Goal: Download file/media

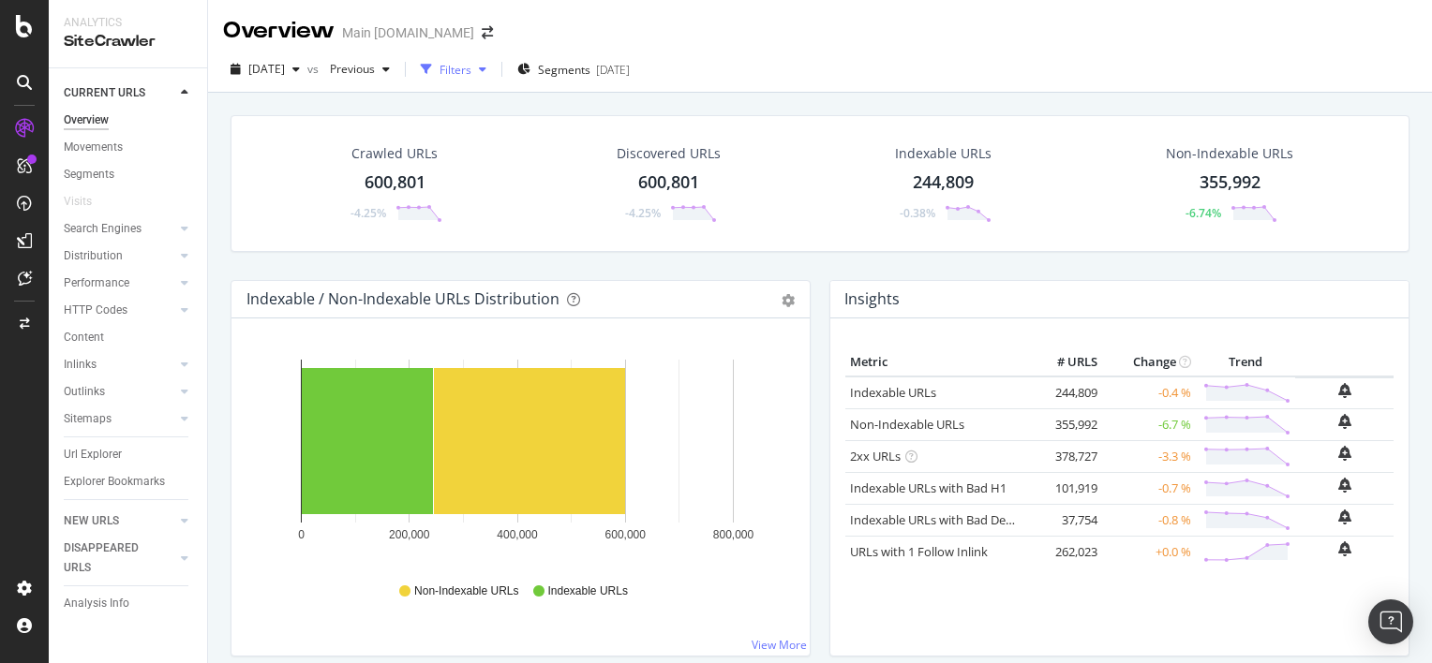
click at [439, 73] on div "button" at bounding box center [426, 69] width 26 height 26
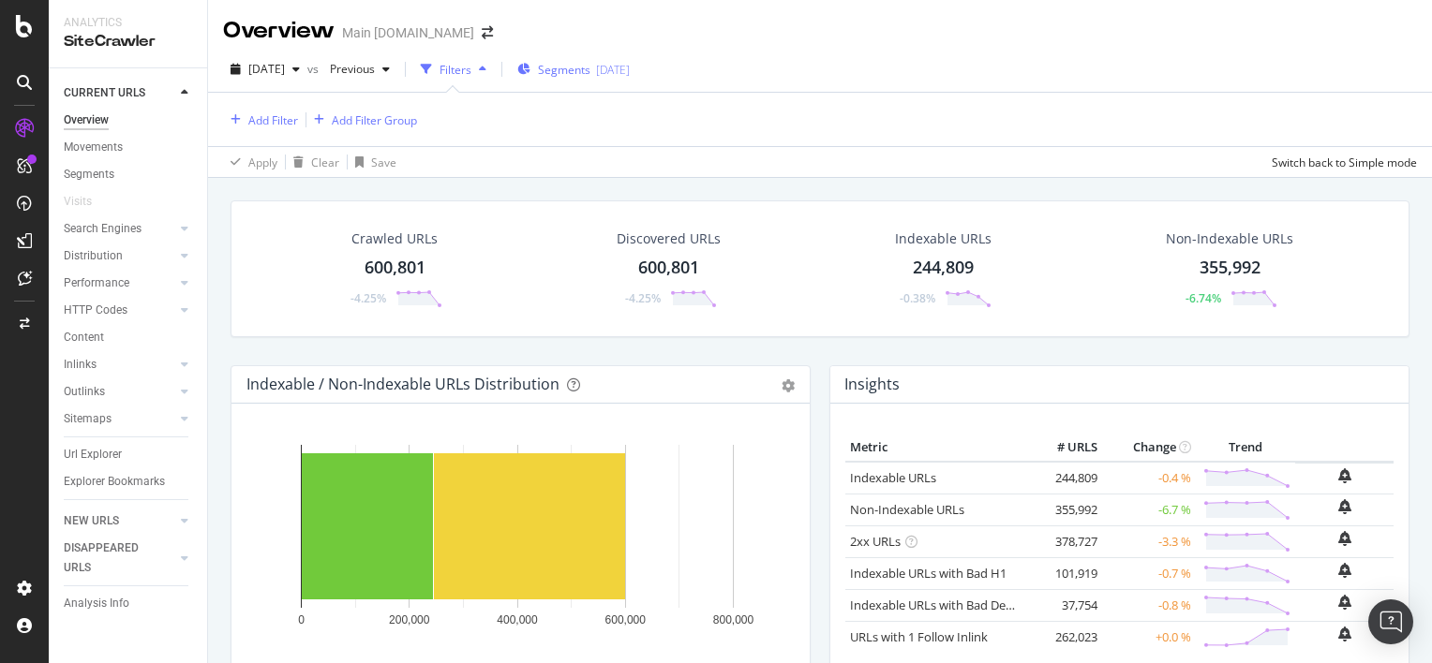
click at [583, 80] on div "Segments [DATE]" at bounding box center [573, 69] width 112 height 28
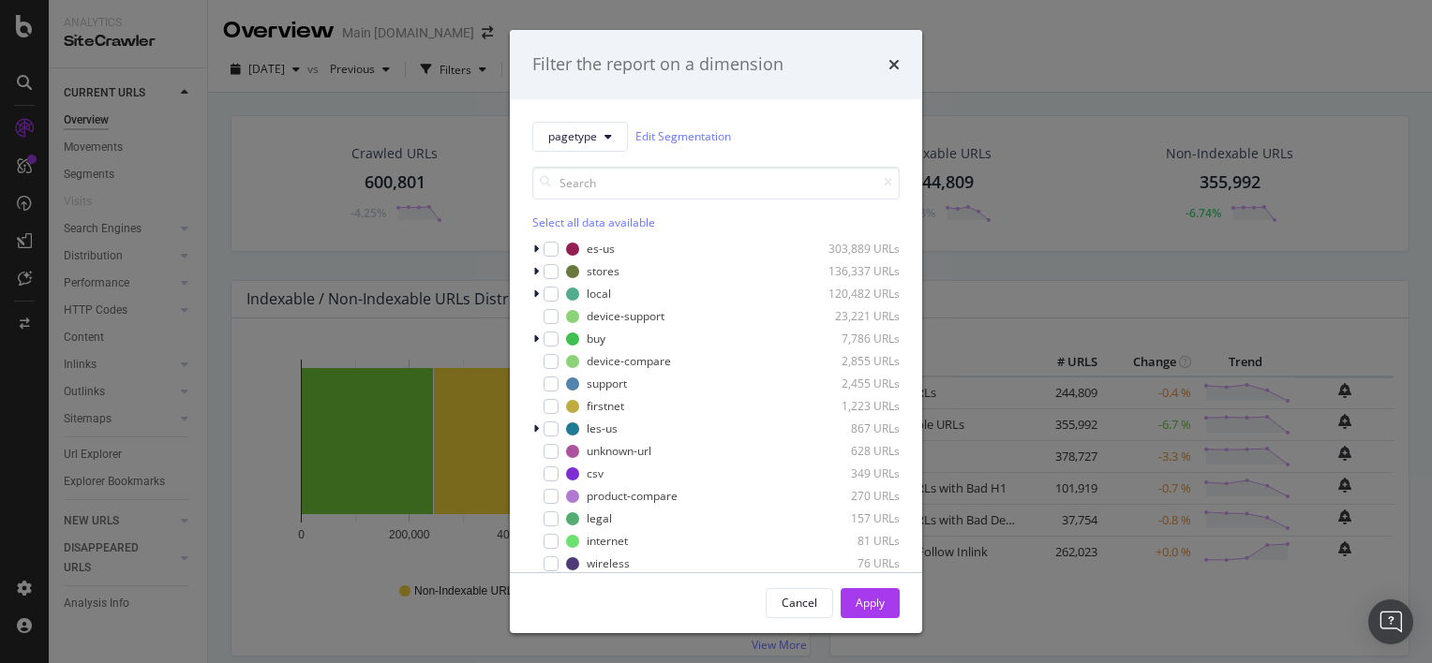
click at [544, 222] on div "Select all data available" at bounding box center [715, 223] width 367 height 16
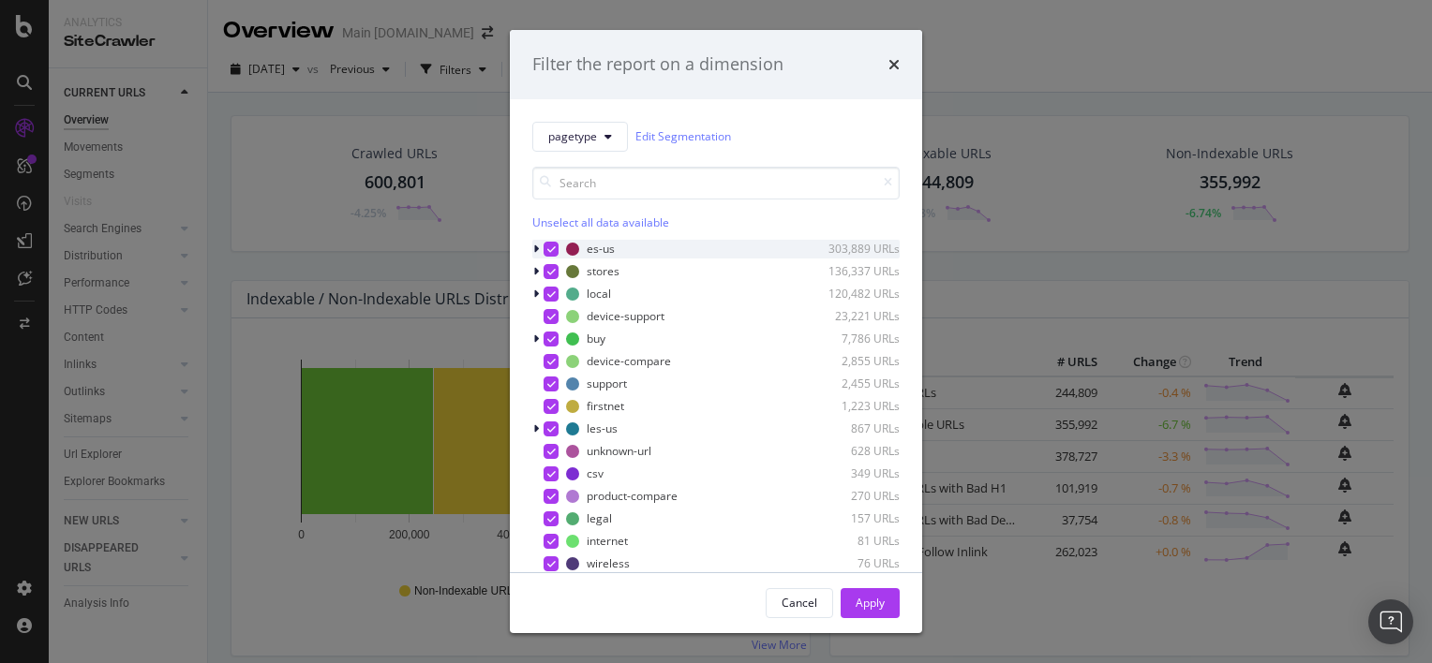
click at [547, 251] on icon "modal" at bounding box center [551, 249] width 8 height 9
drag, startPoint x: 548, startPoint y: 251, endPoint x: 521, endPoint y: 231, distance: 34.1
click at [521, 231] on div "pagetype Edit Segmentation Select all data available es-us 303,889 URLs stores …" at bounding box center [716, 335] width 412 height 473
click at [551, 270] on icon "modal" at bounding box center [551, 271] width 8 height 9
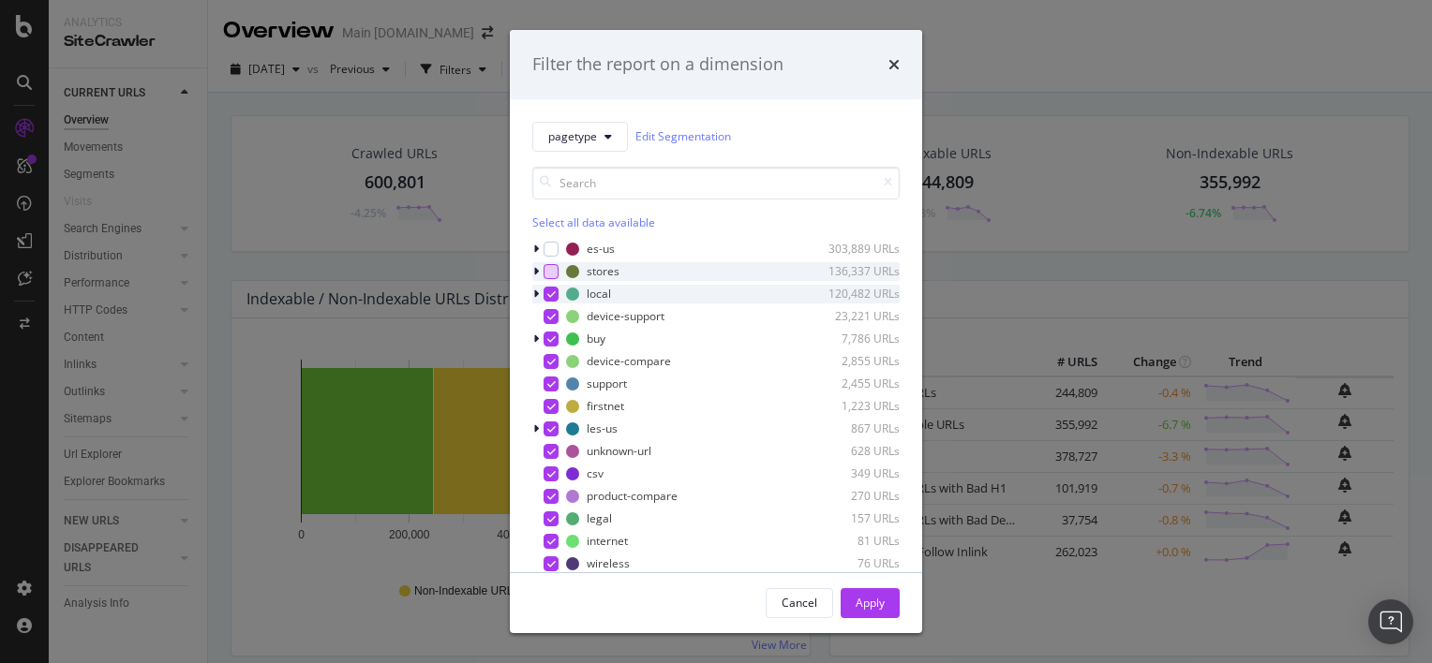
click at [552, 294] on icon "modal" at bounding box center [551, 294] width 8 height 9
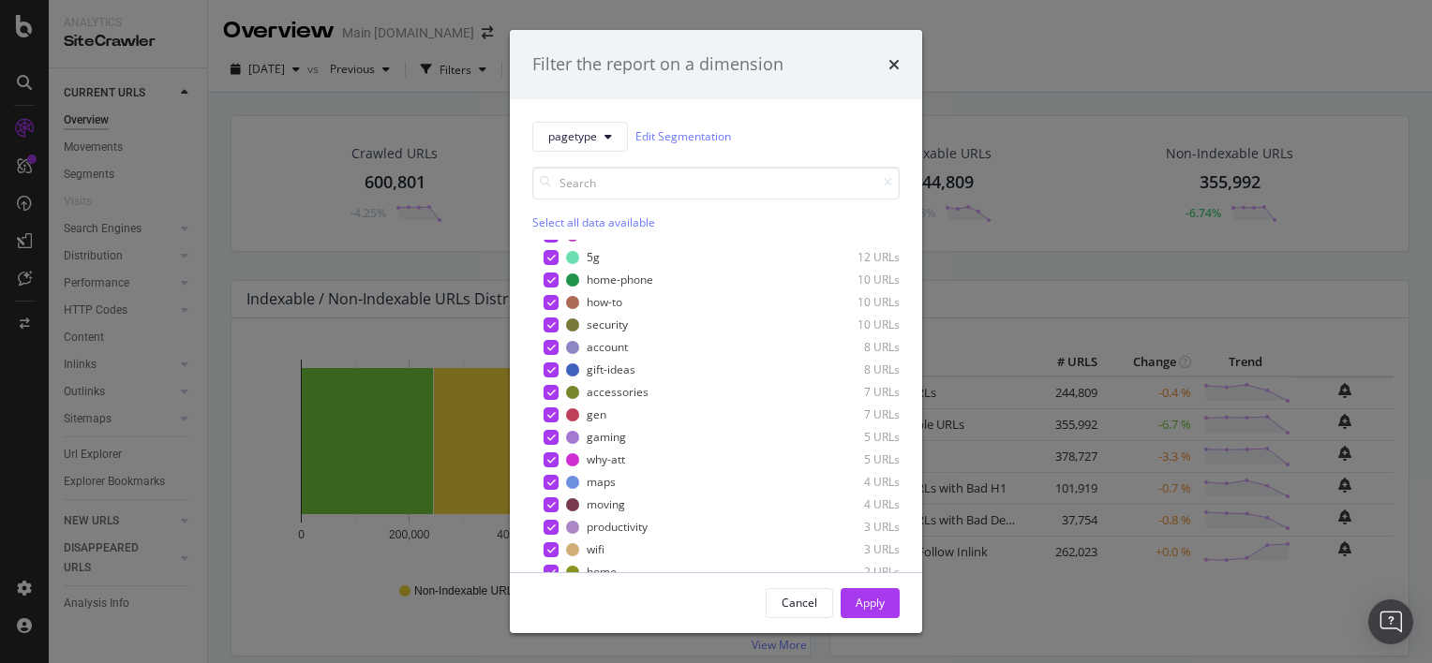
scroll to position [622, 0]
drag, startPoint x: 873, startPoint y: 601, endPoint x: 1006, endPoint y: 302, distance: 326.8
click at [871, 601] on div "Apply" at bounding box center [870, 603] width 29 height 16
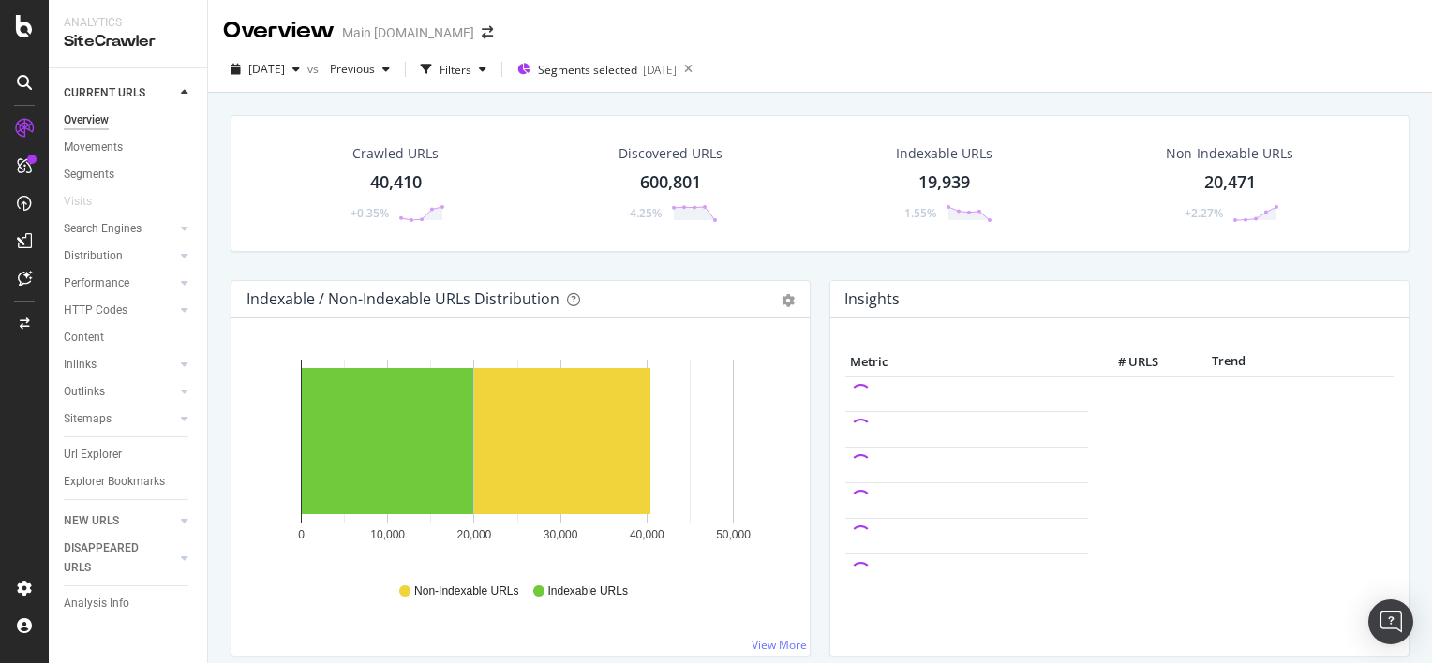
click at [382, 186] on div "40,410" at bounding box center [396, 183] width 52 height 24
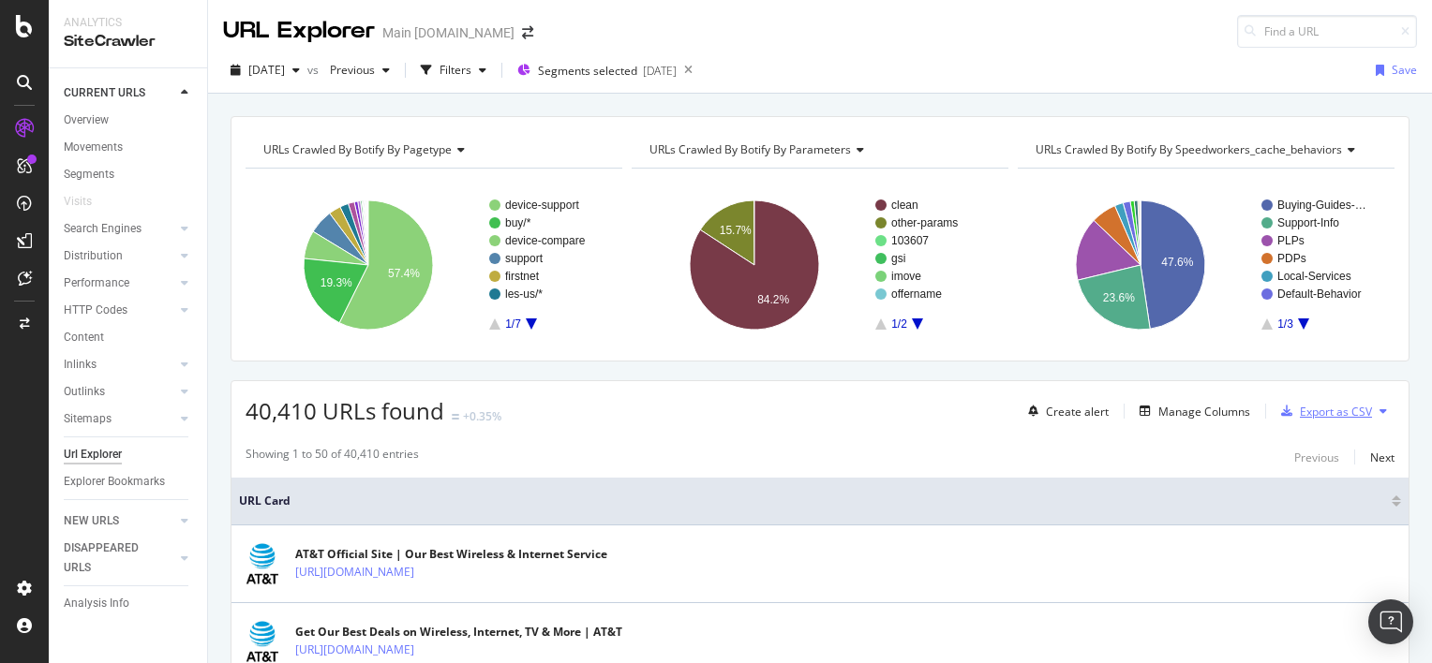
click at [1323, 414] on div "Export as CSV" at bounding box center [1336, 412] width 72 height 16
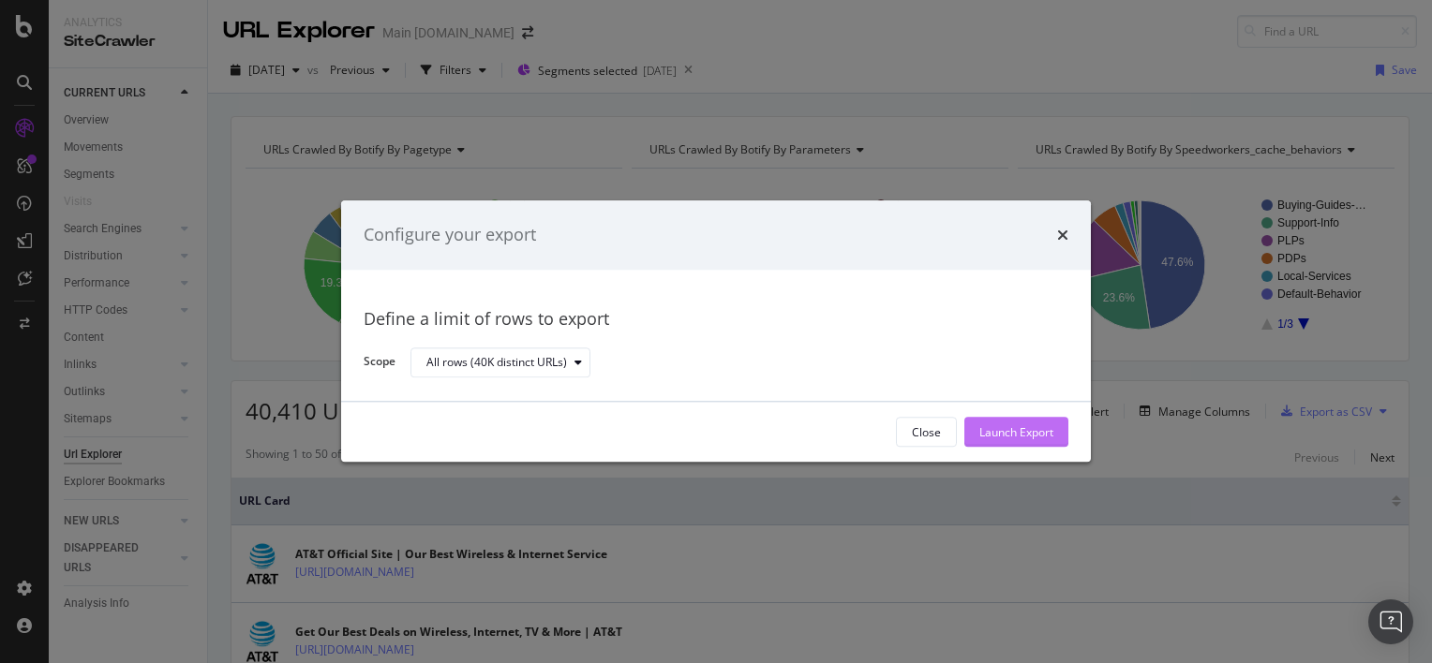
click at [1001, 427] on div "Launch Export" at bounding box center [1016, 433] width 74 height 16
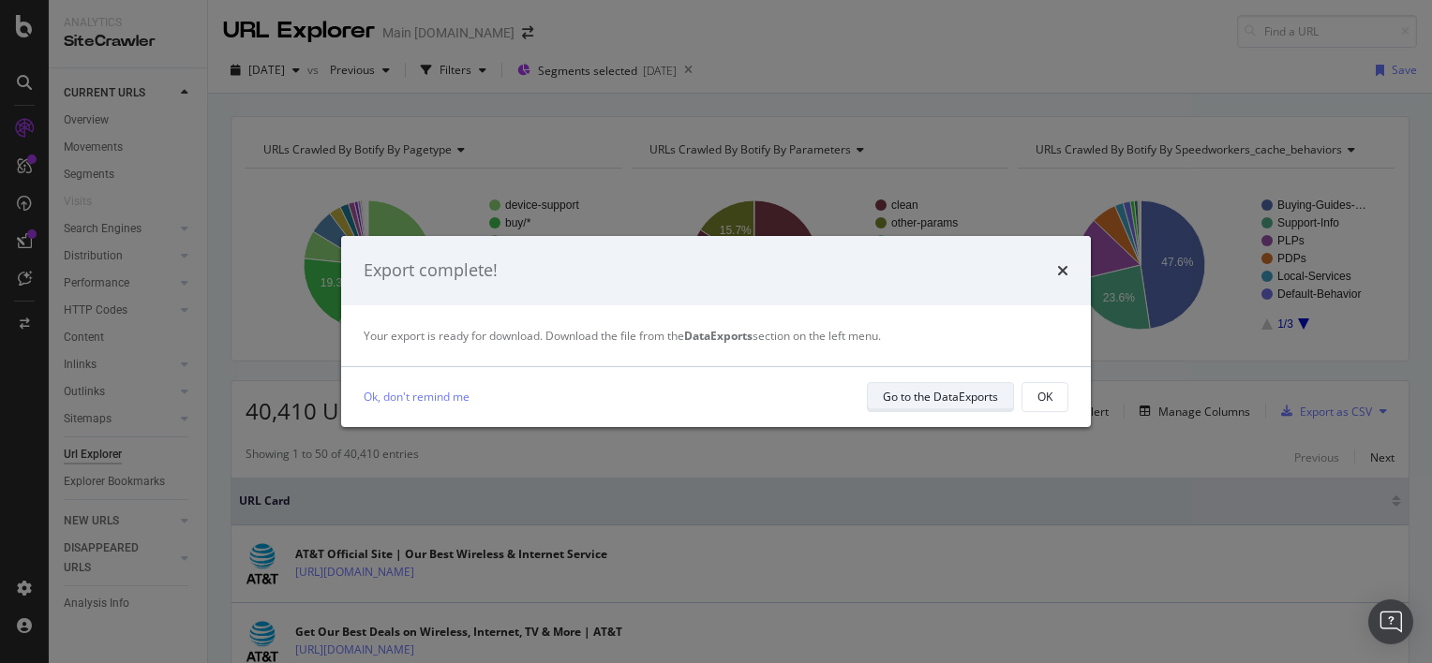
click at [946, 410] on button "Go to the DataExports" at bounding box center [940, 397] width 147 height 30
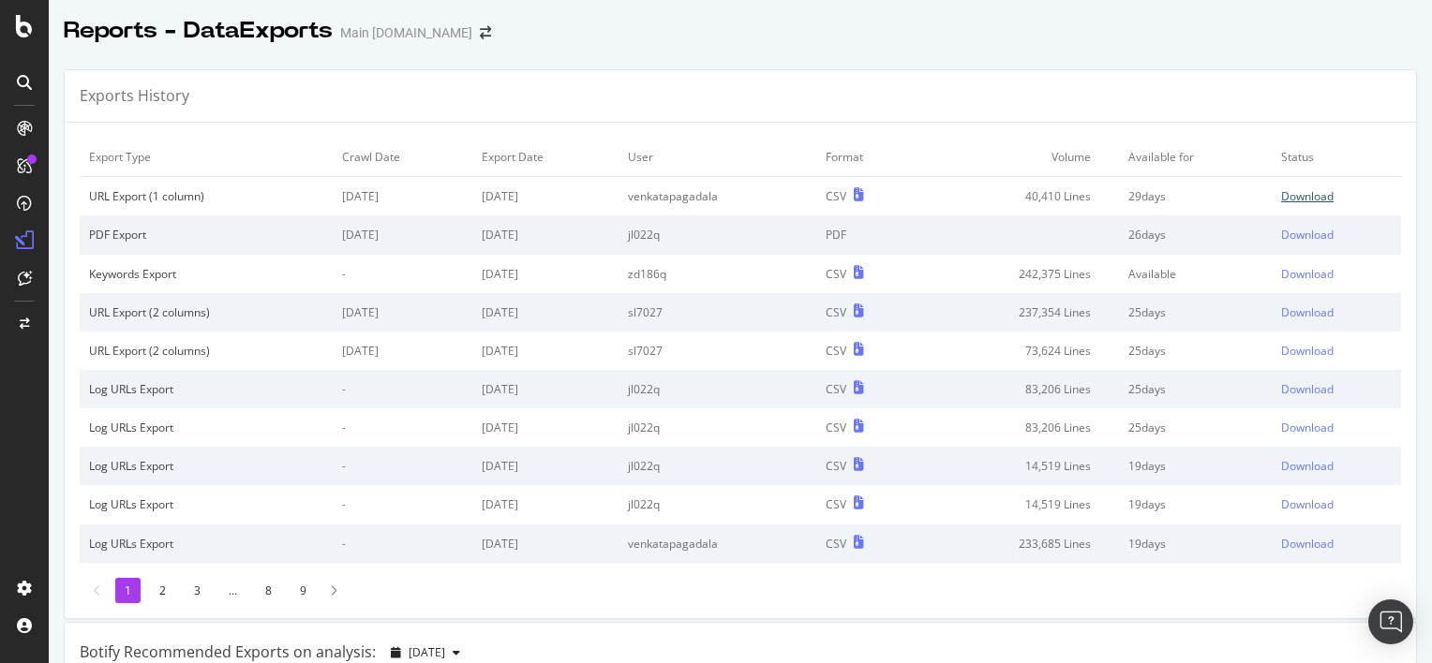
click at [1281, 199] on div "Download" at bounding box center [1307, 196] width 52 height 16
click at [1286, 199] on div "Download" at bounding box center [1307, 196] width 52 height 16
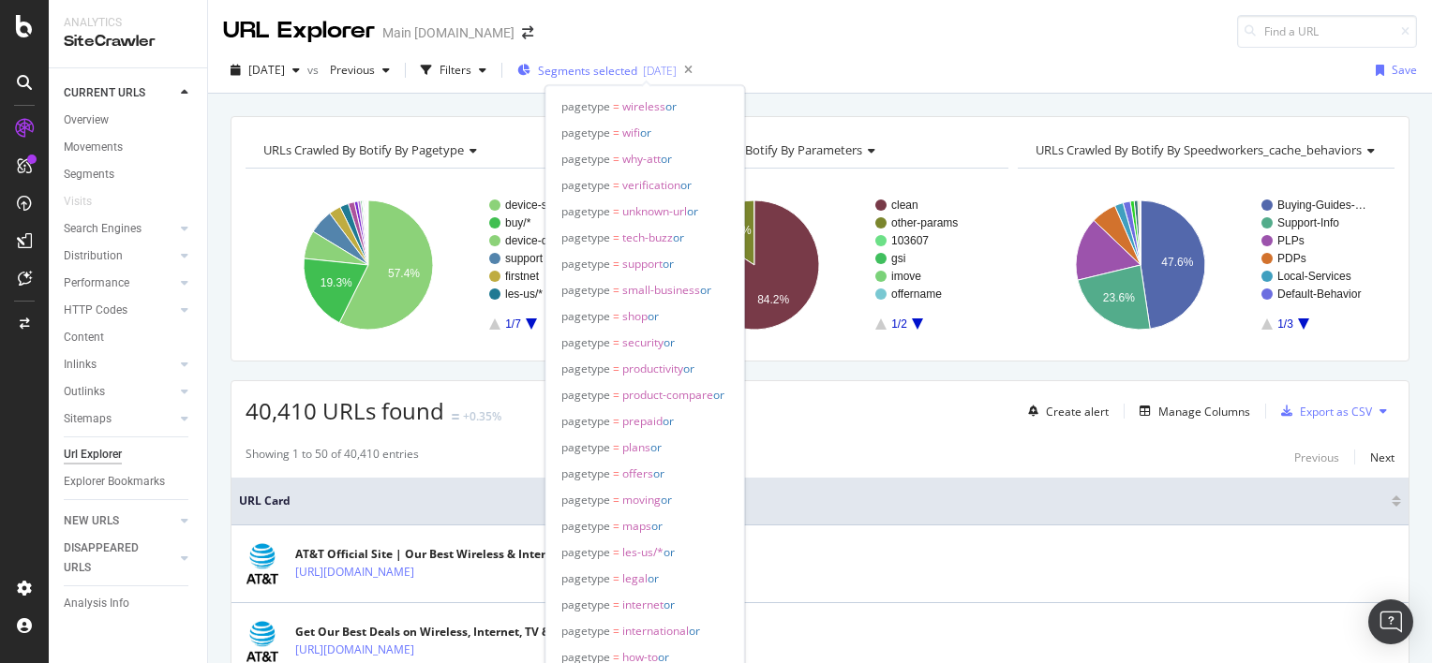
click at [584, 63] on span "Segments selected" at bounding box center [587, 71] width 99 height 16
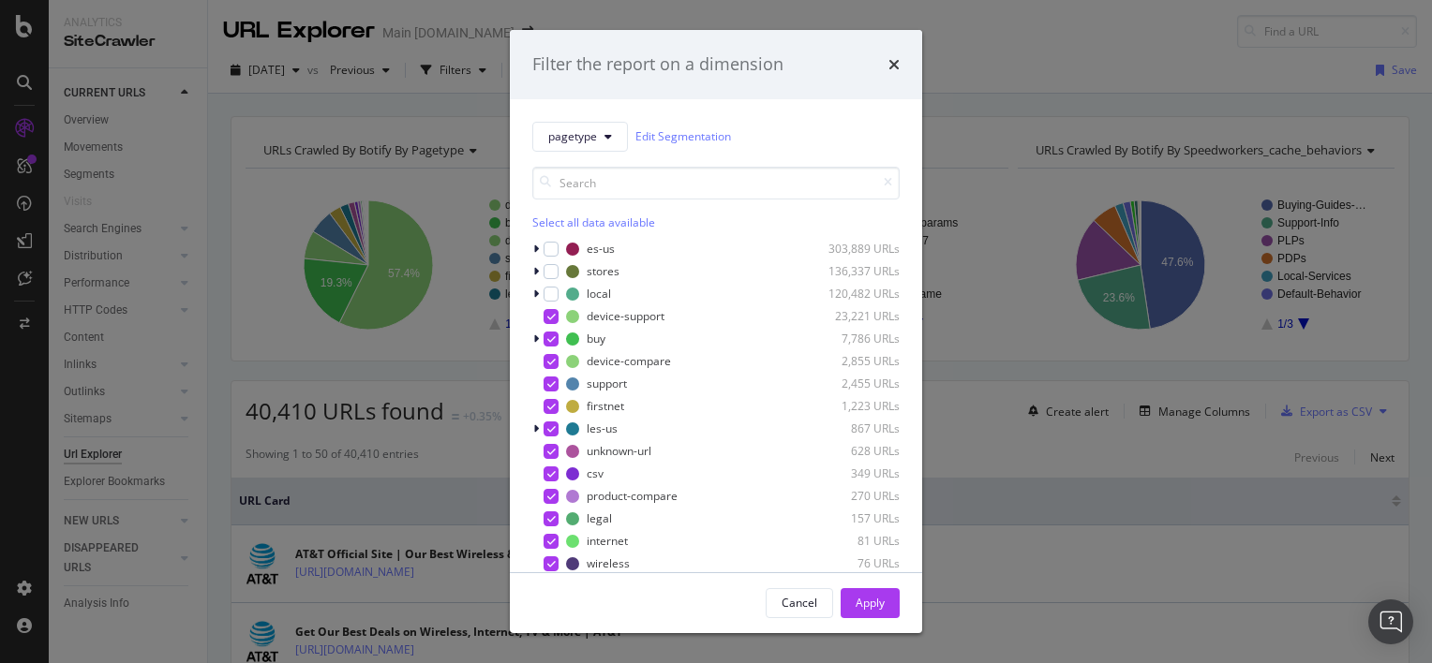
click at [524, 246] on div "pagetype Edit Segmentation Select all data available es-us 303,889 URLs stores …" at bounding box center [716, 335] width 412 height 473
click at [536, 251] on icon "modal" at bounding box center [536, 249] width 6 height 11
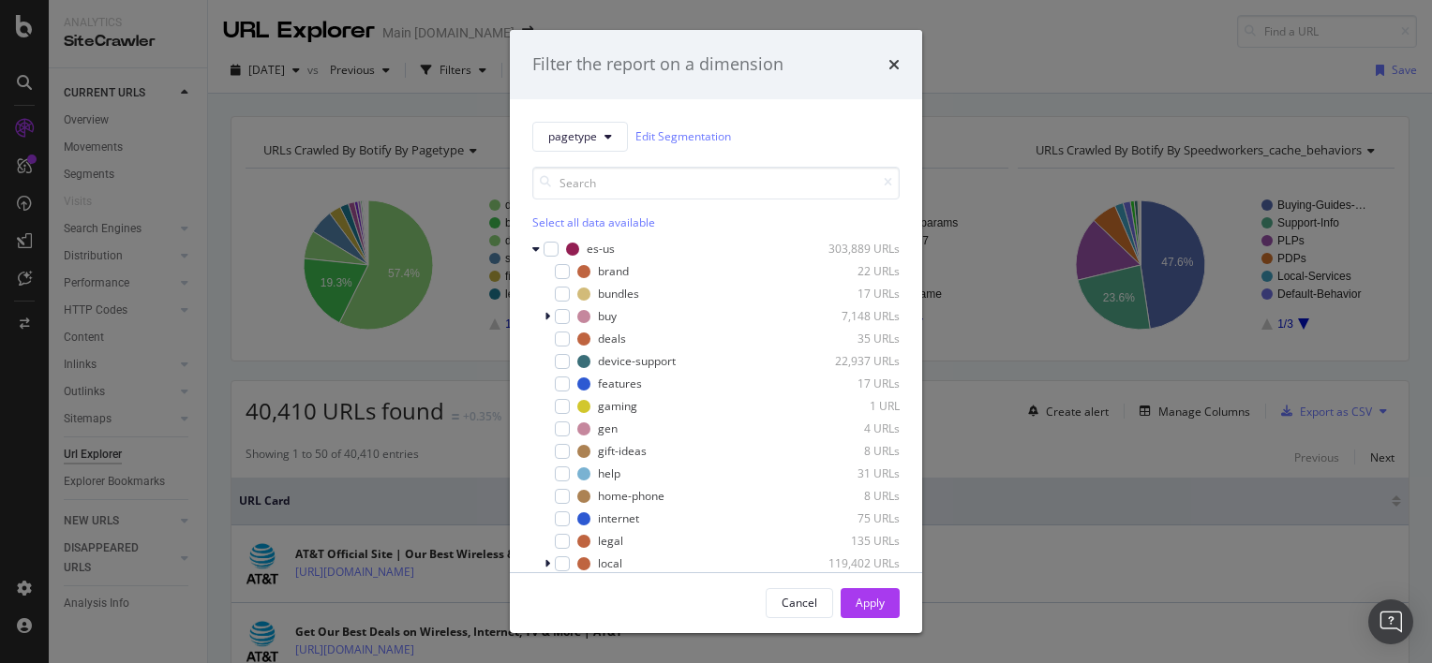
click at [1104, 109] on div "Filter the report on a dimension pagetype Edit Segmentation Select all data ava…" at bounding box center [716, 331] width 1432 height 663
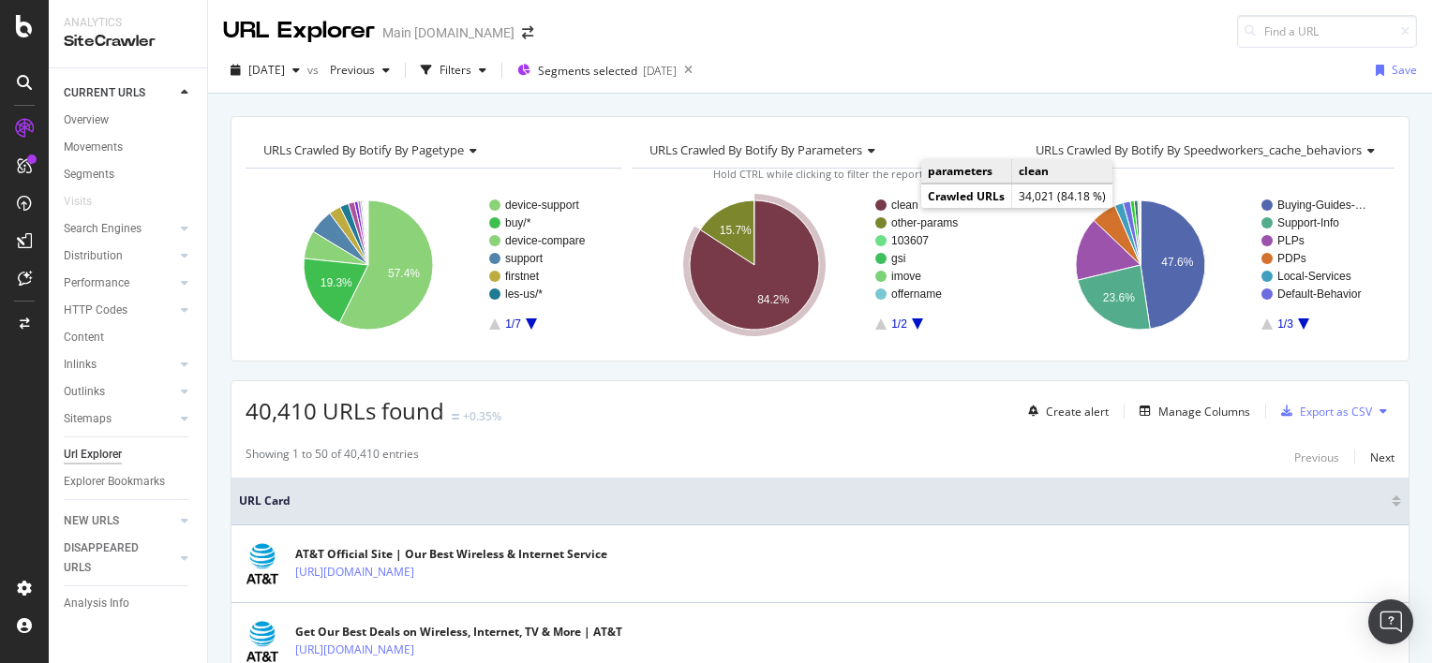
click at [895, 202] on text "clean" at bounding box center [904, 205] width 27 height 13
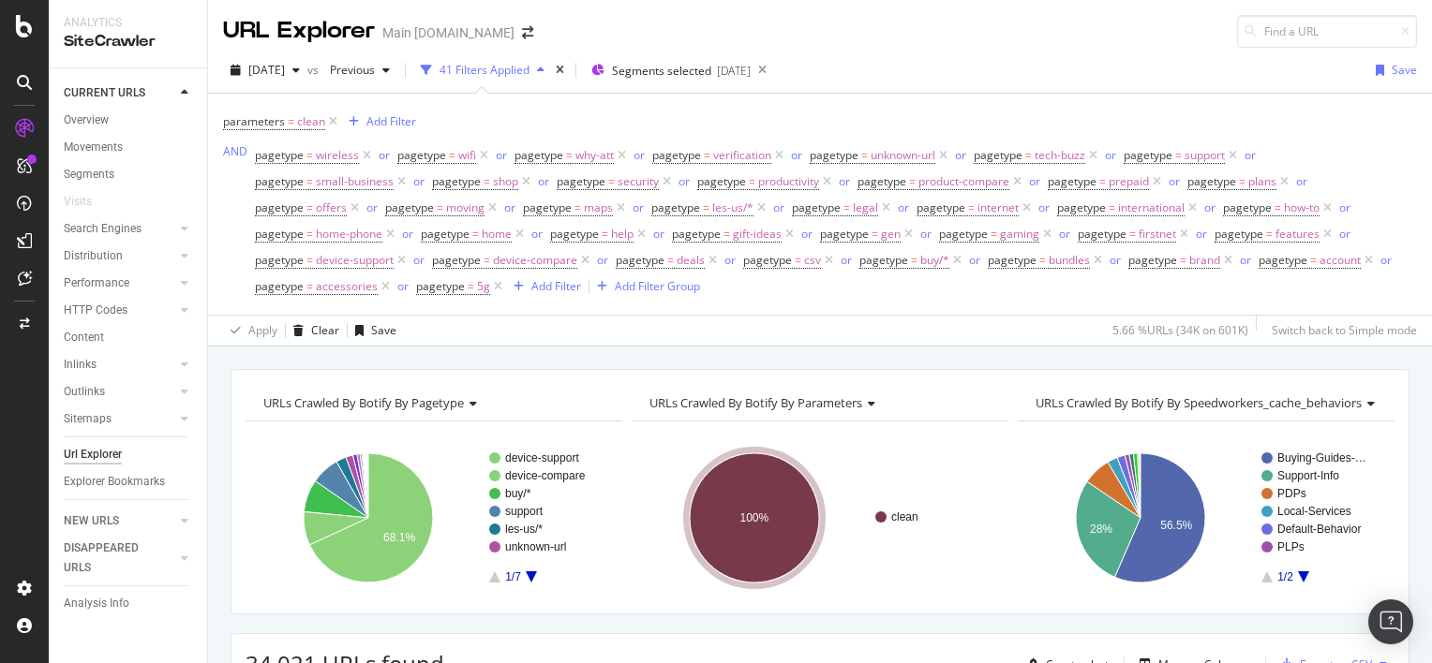
scroll to position [187, 0]
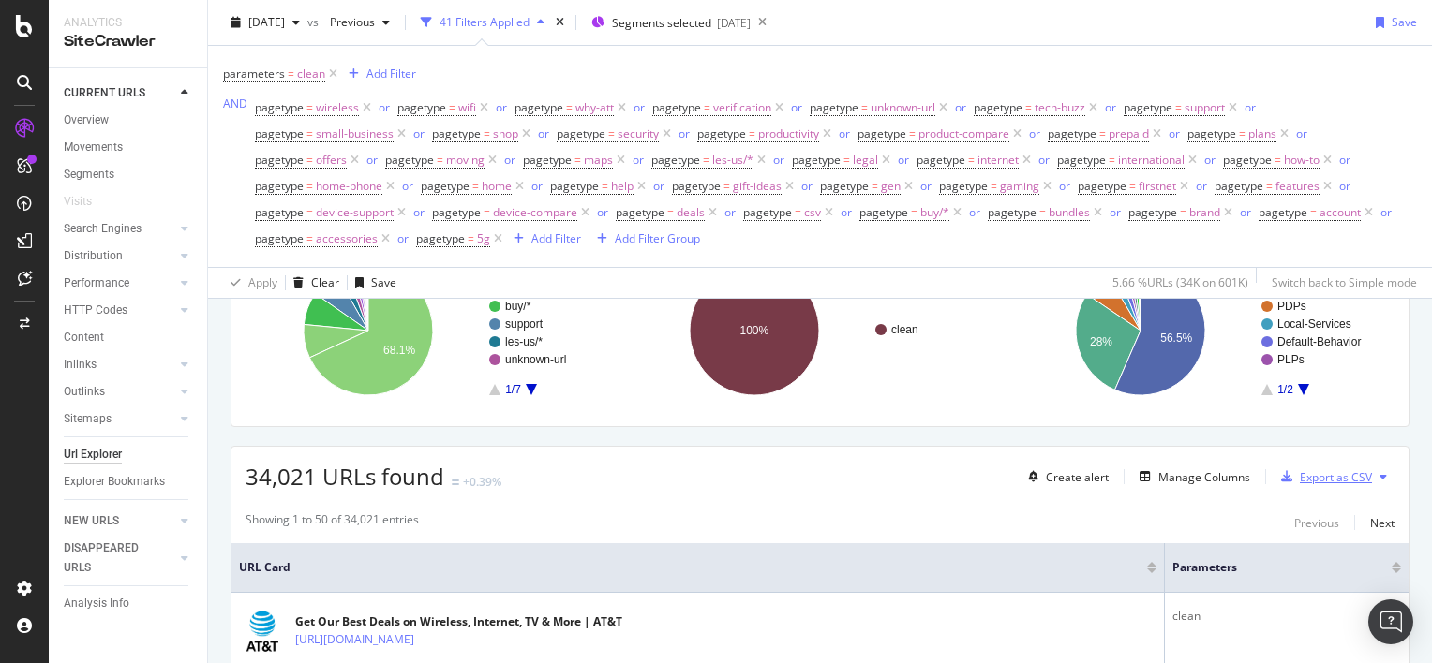
click at [1301, 486] on div "Export as CSV" at bounding box center [1323, 477] width 98 height 28
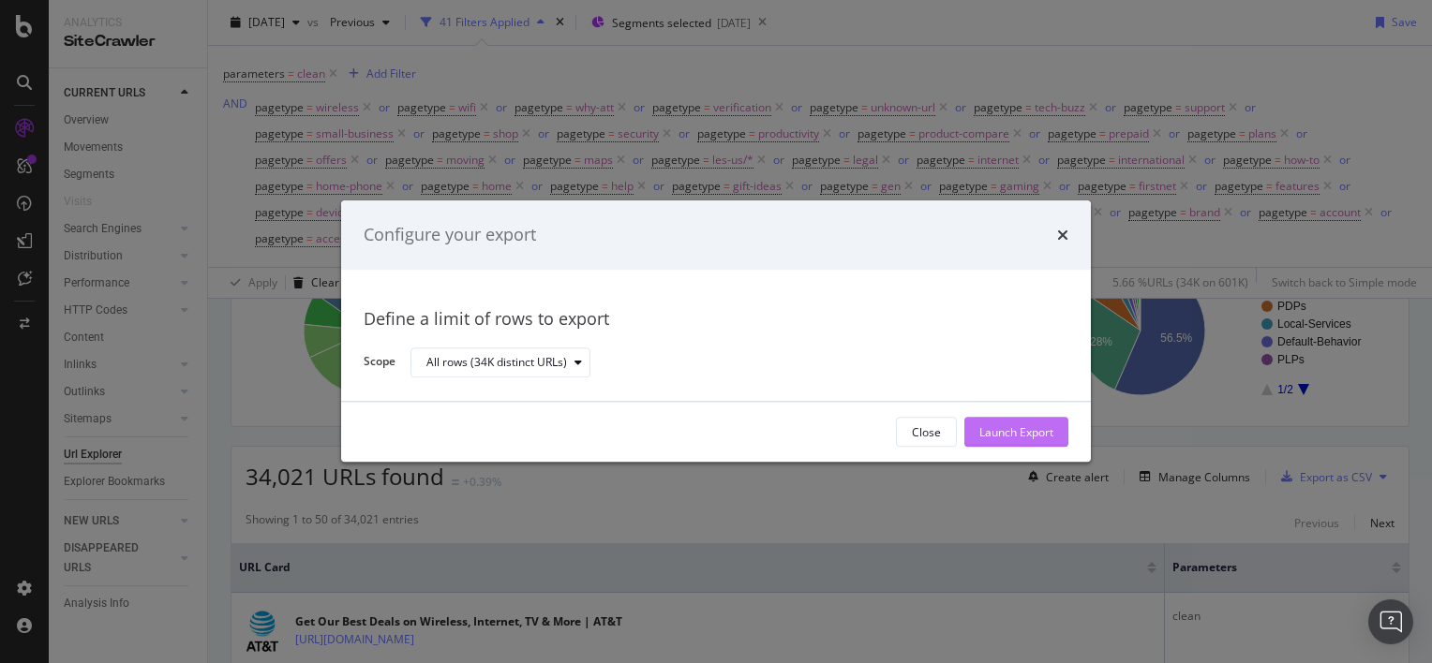
click at [997, 435] on div "Launch Export" at bounding box center [1016, 433] width 74 height 16
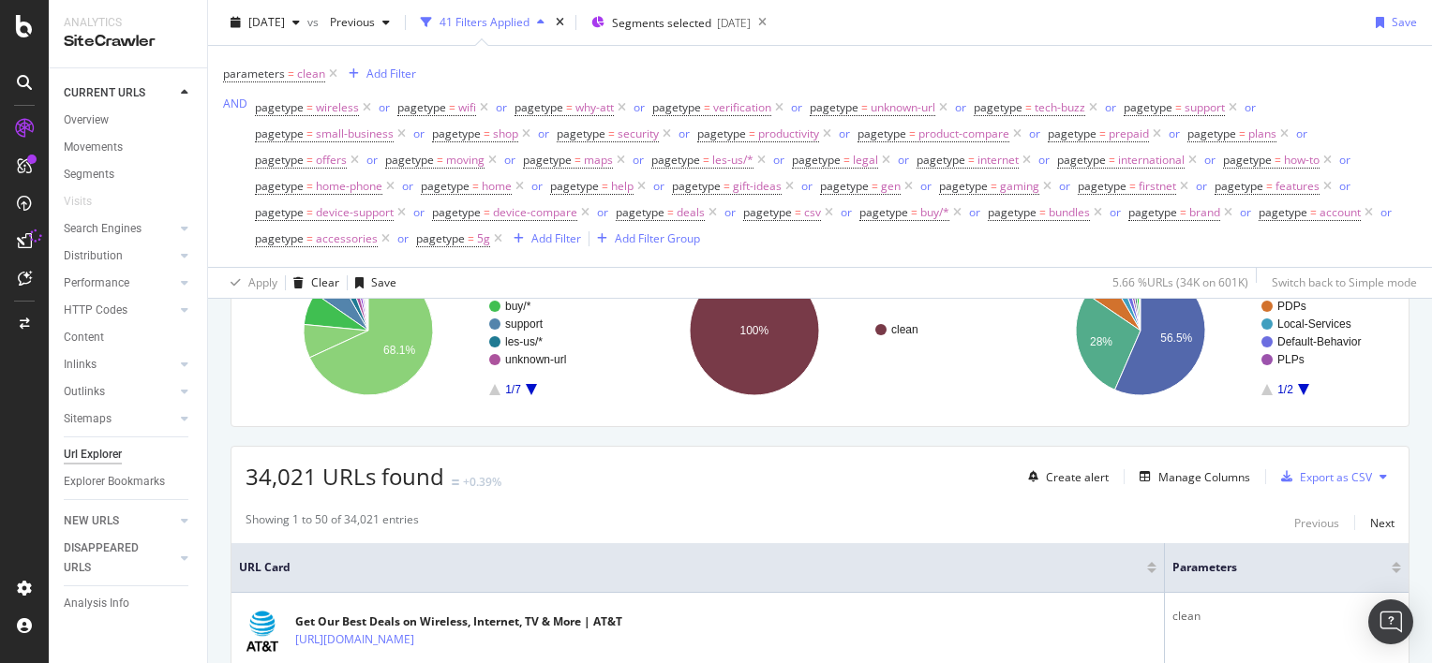
click at [857, 545] on th "URL Card" at bounding box center [697, 569] width 933 height 50
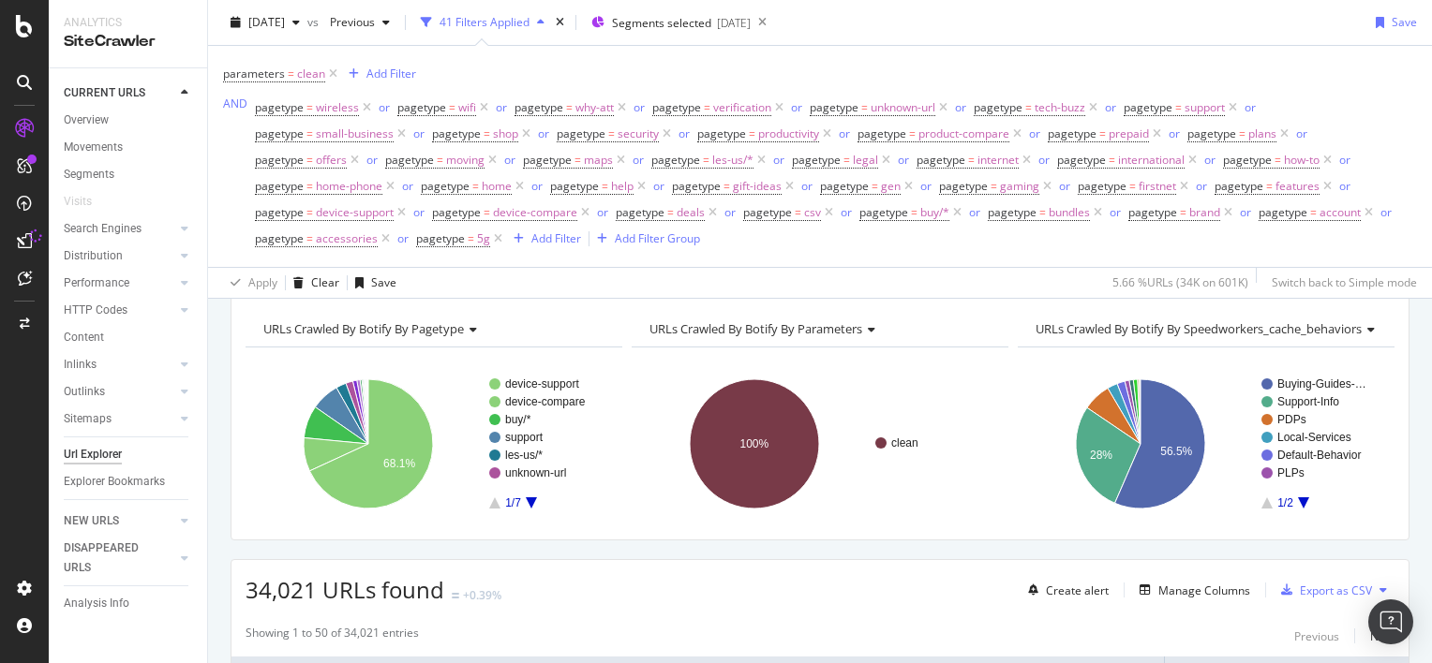
scroll to position [0, 0]
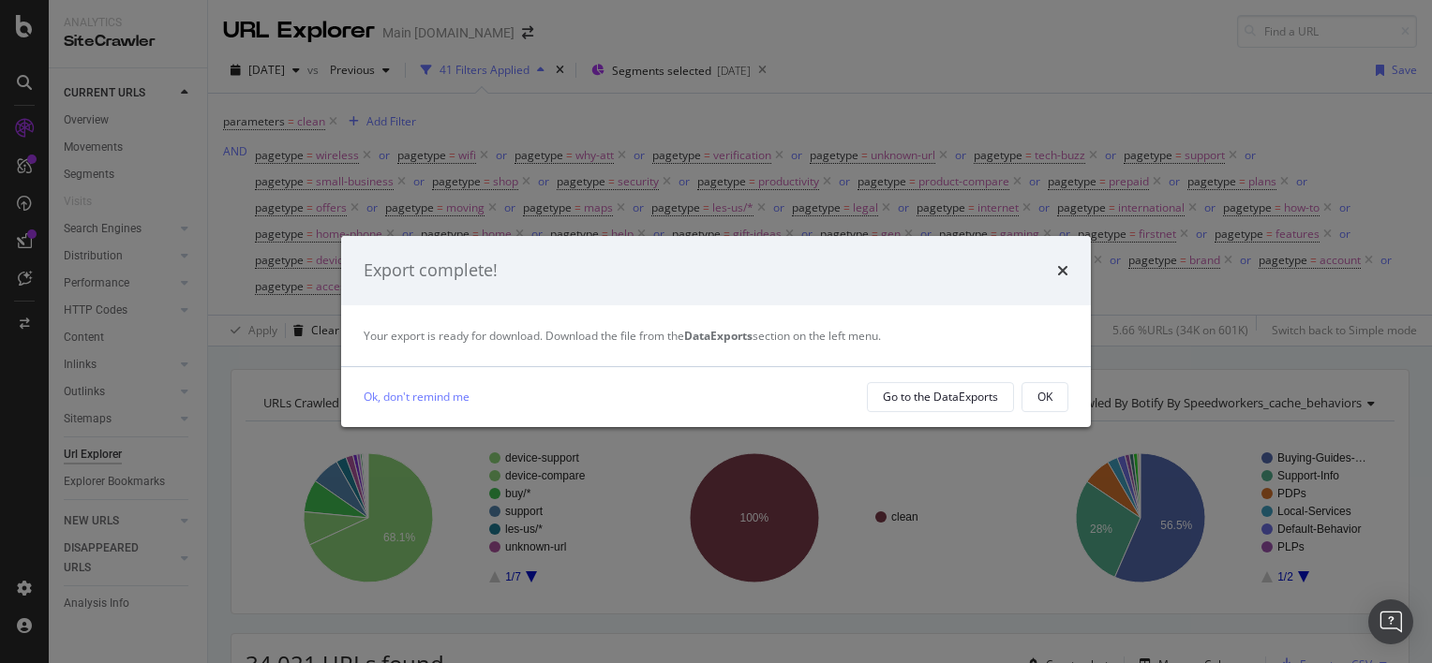
click at [1049, 401] on div "OK" at bounding box center [1044, 397] width 15 height 16
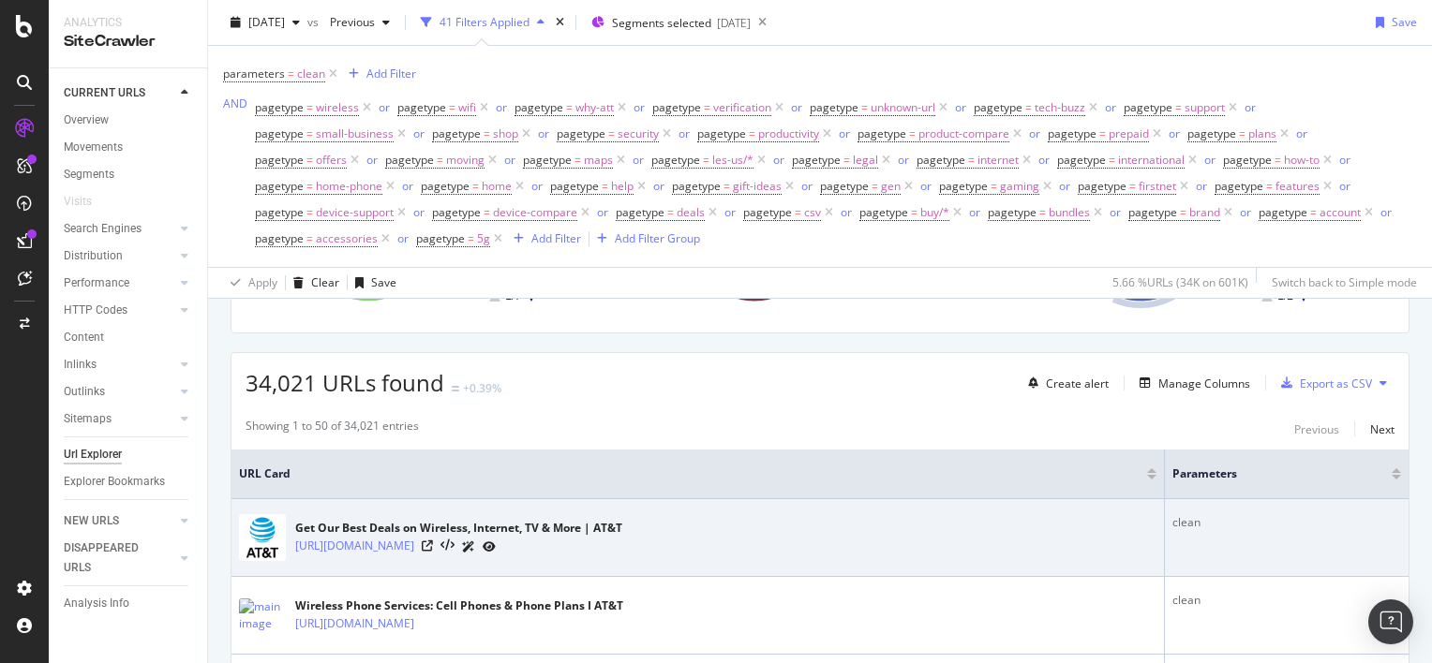
scroll to position [187, 0]
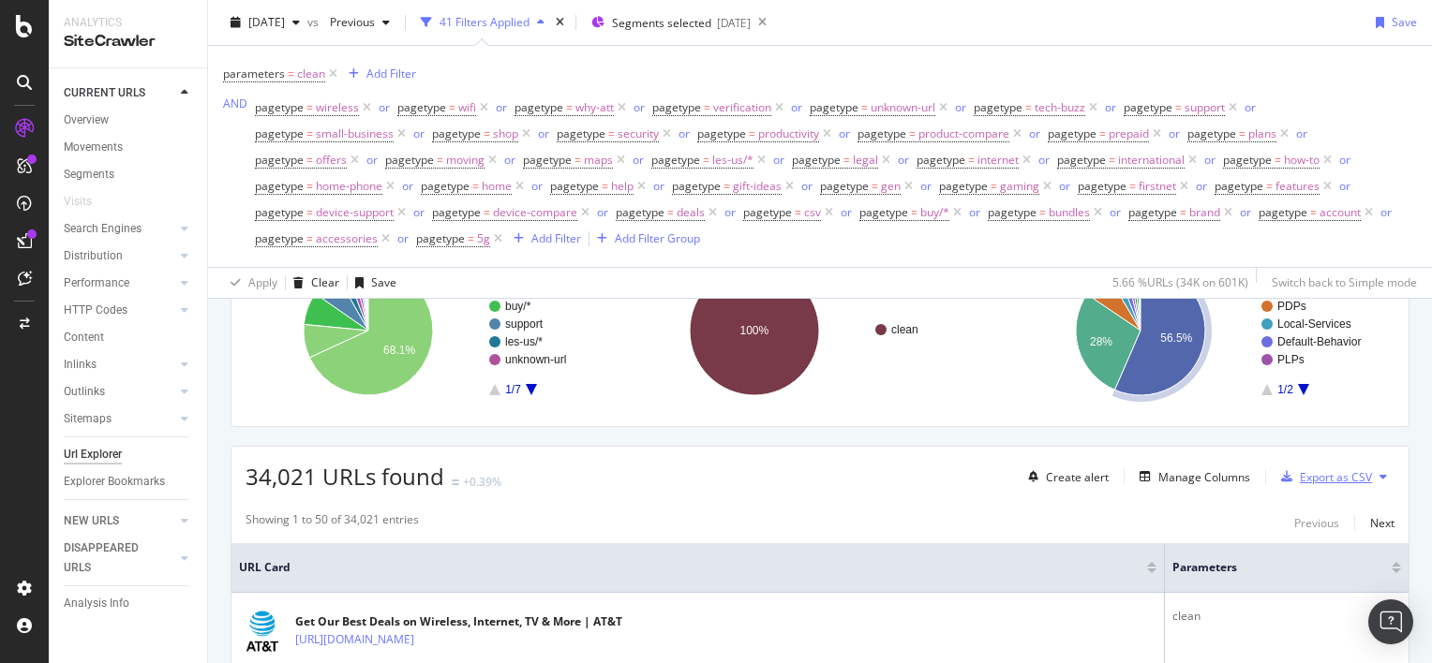
click at [1332, 485] on div "Export as CSV" at bounding box center [1323, 477] width 98 height 28
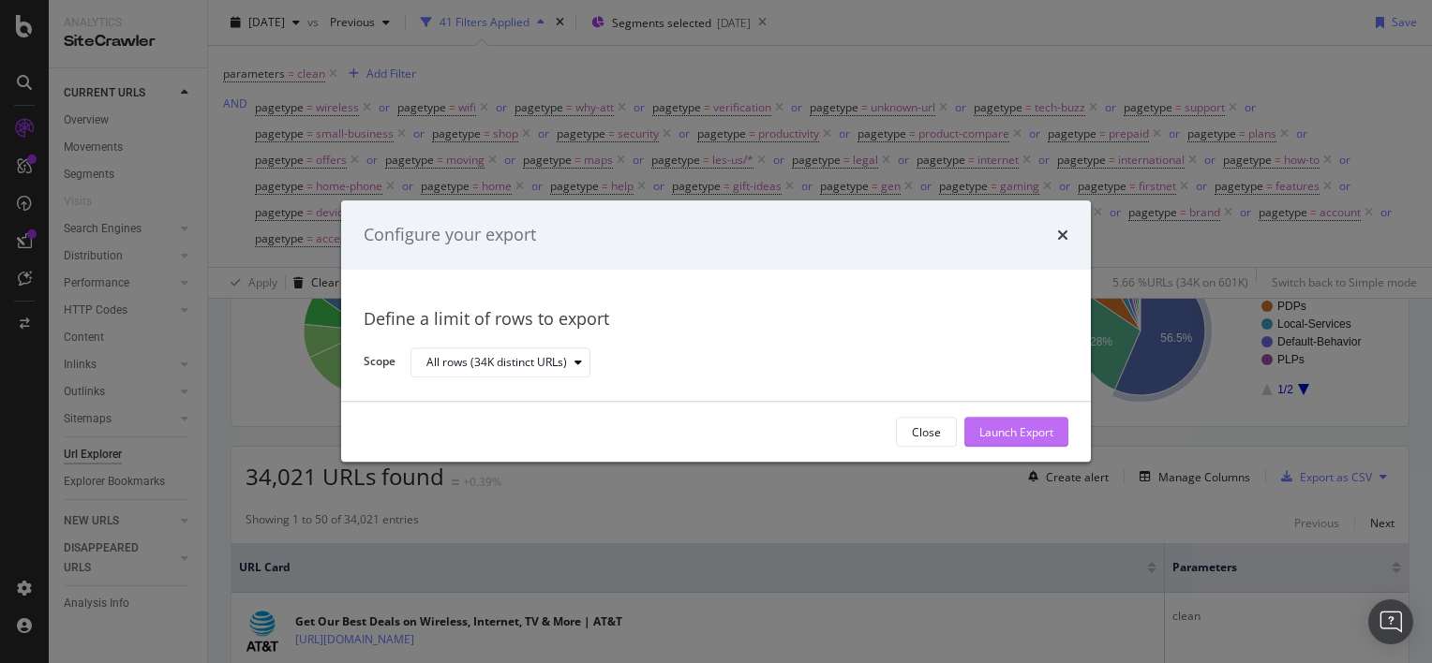
click at [1005, 425] on div "Launch Export" at bounding box center [1016, 433] width 74 height 16
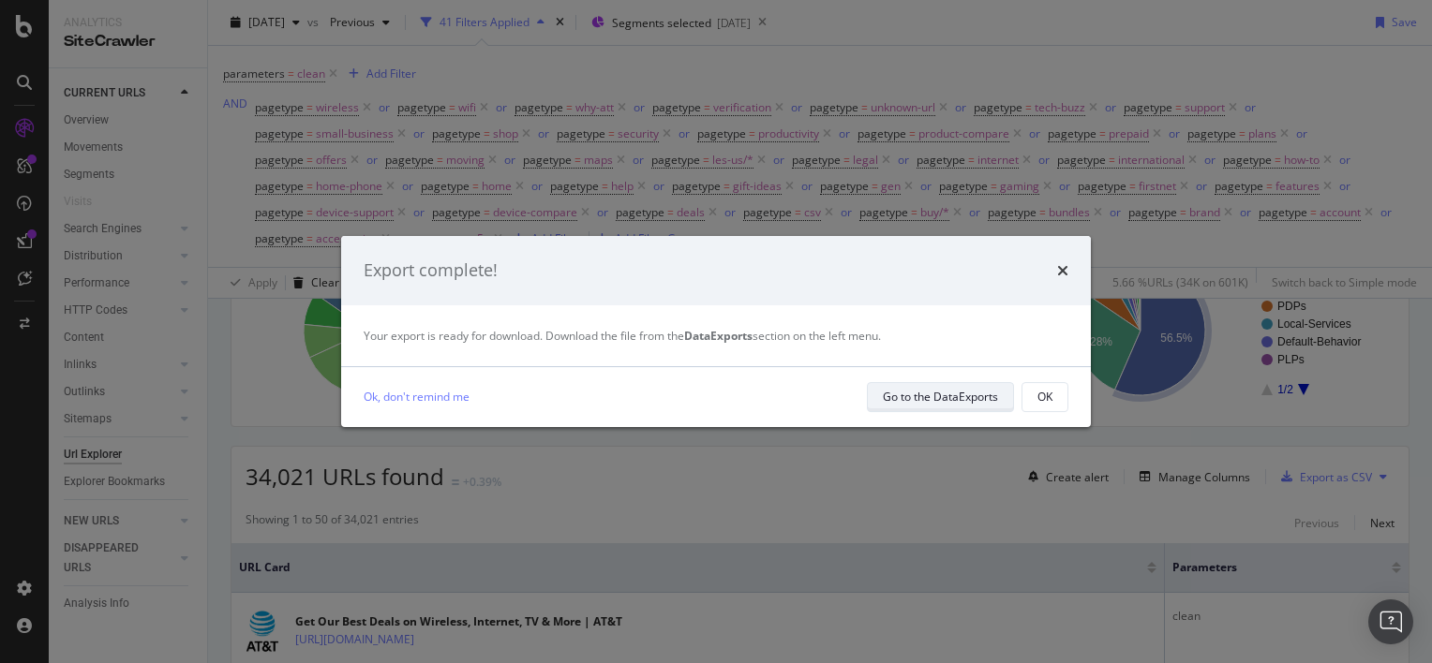
click at [928, 405] on div "Go to the DataExports" at bounding box center [940, 397] width 115 height 16
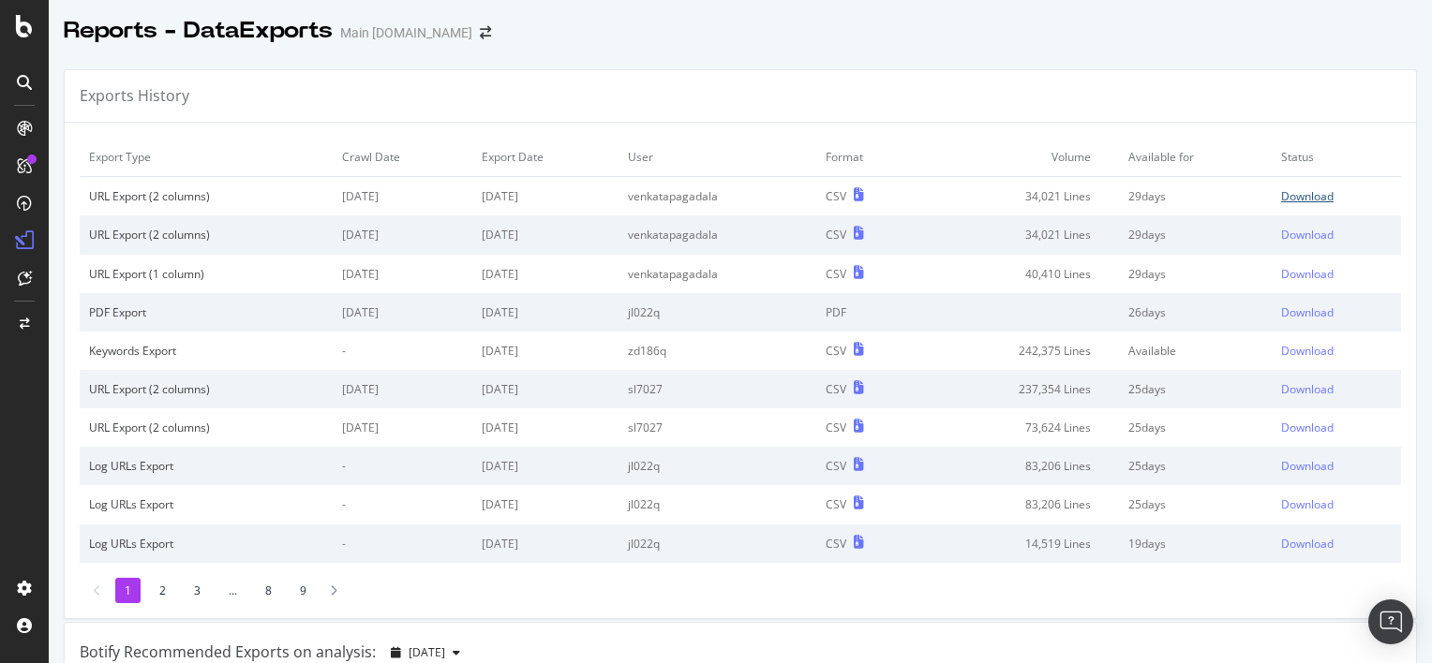
click at [1308, 201] on div "Download" at bounding box center [1307, 196] width 52 height 16
